Goal: Task Accomplishment & Management: Use online tool/utility

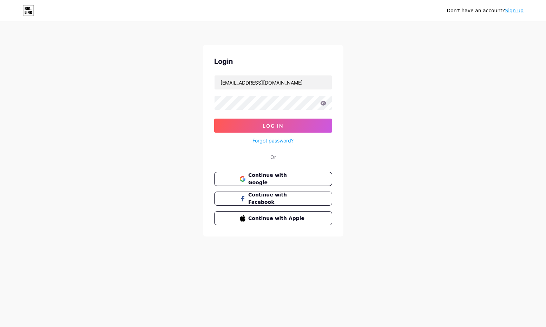
click at [275, 125] on span "Log In" at bounding box center [273, 126] width 21 height 6
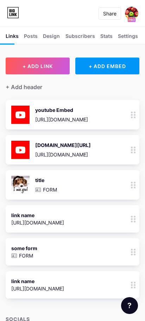
click at [45, 64] on span "+ ADD LINK" at bounding box center [37, 66] width 30 height 6
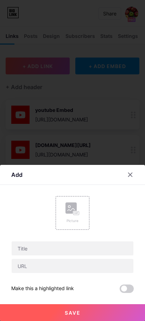
click at [132, 176] on icon at bounding box center [130, 175] width 6 height 6
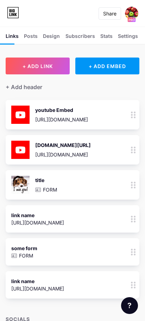
click at [35, 36] on div "Posts" at bounding box center [31, 38] width 14 height 12
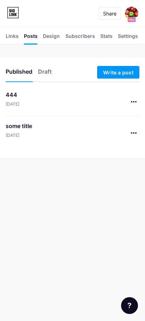
click at [47, 39] on div "Design" at bounding box center [51, 38] width 17 height 12
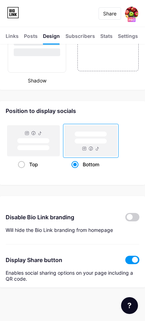
scroll to position [1238, 0]
